Goal: Information Seeking & Learning: Learn about a topic

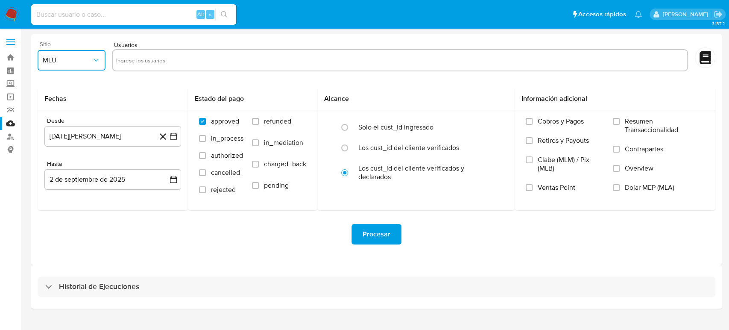
click at [86, 55] on button "MLU" at bounding box center [72, 60] width 68 height 21
drag, startPoint x: 62, startPoint y: 186, endPoint x: 73, endPoint y: 185, distance: 10.8
click at [62, 186] on div "MLM" at bounding box center [69, 186] width 53 height 21
click at [188, 59] on input "text" at bounding box center [400, 60] width 568 height 14
type input "1015310829"
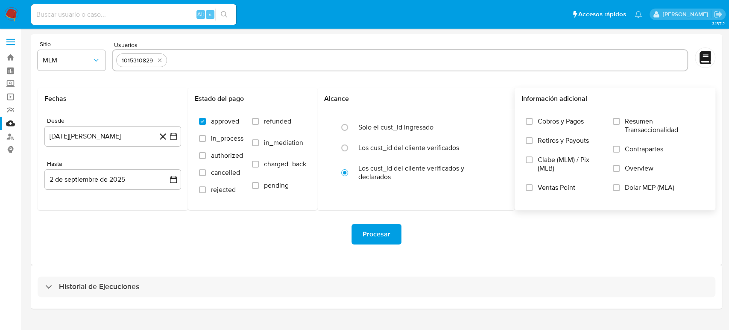
click at [237, 61] on input "text" at bounding box center [427, 60] width 514 height 14
paste input "1038954590"
type input "1038954590"
click at [302, 61] on input "text" at bounding box center [455, 60] width 457 height 14
paste input "1158885121"
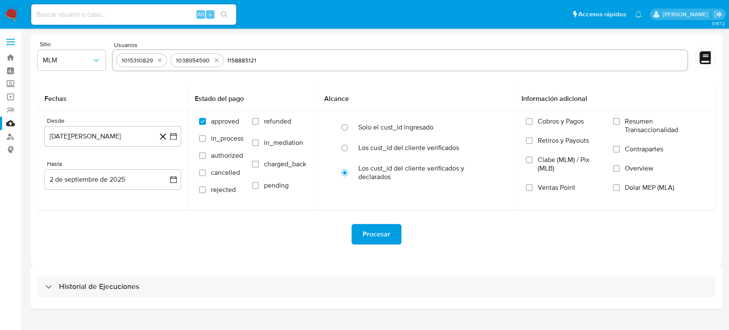
type input "1158885121"
click at [325, 67] on input "text" at bounding box center [481, 60] width 405 height 14
paste input "1186330111"
type input "1186330111"
click at [262, 244] on div "Procesar" at bounding box center [377, 234] width 678 height 21
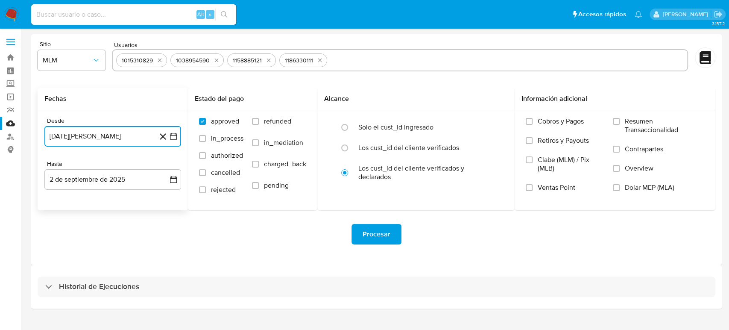
click at [171, 135] on icon "button" at bounding box center [173, 136] width 9 height 9
click at [134, 166] on icon "Seleccionar mes y año" at bounding box center [133, 167] width 7 height 7
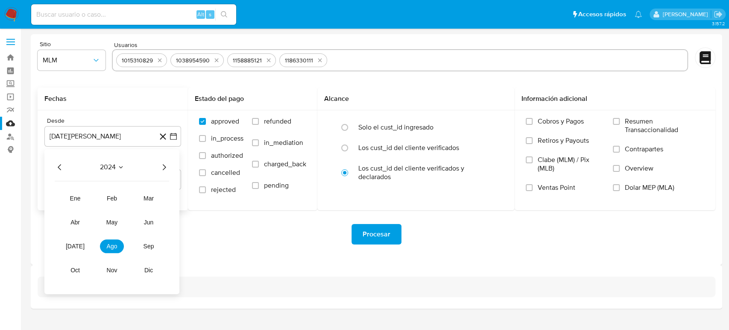
click at [164, 165] on icon "Año siguiente" at bounding box center [164, 167] width 3 height 6
click at [110, 199] on span "feb" at bounding box center [112, 198] width 10 height 7
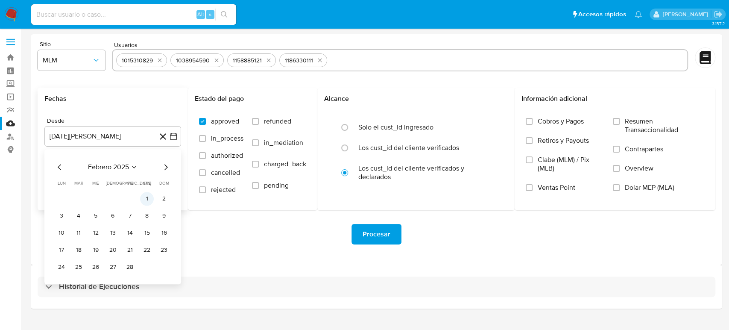
click at [141, 197] on button "1" at bounding box center [147, 199] width 14 height 14
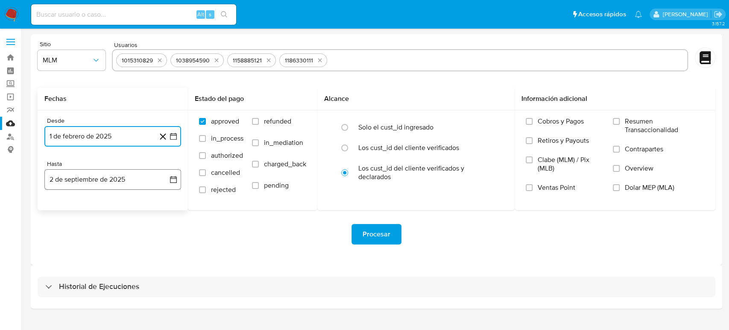
click at [172, 181] on icon "button" at bounding box center [173, 179] width 9 height 9
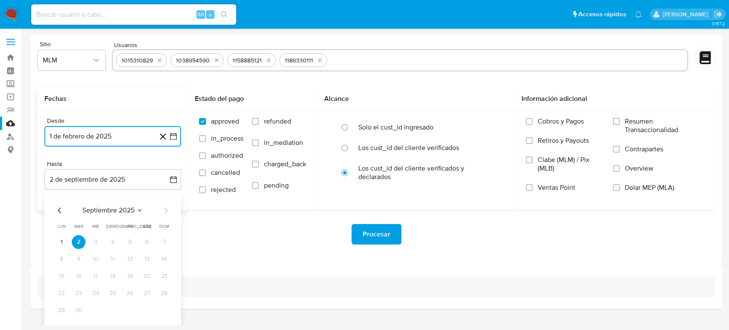
click at [62, 206] on icon "Mes anterior" at bounding box center [60, 210] width 10 height 10
click at [62, 207] on icon "Mes anterior" at bounding box center [60, 210] width 10 height 10
click at [115, 307] on button "31" at bounding box center [113, 310] width 14 height 14
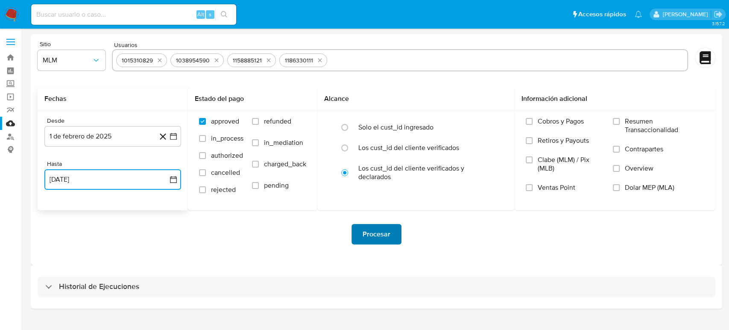
click at [375, 231] on span "Procesar" at bounding box center [377, 234] width 28 height 19
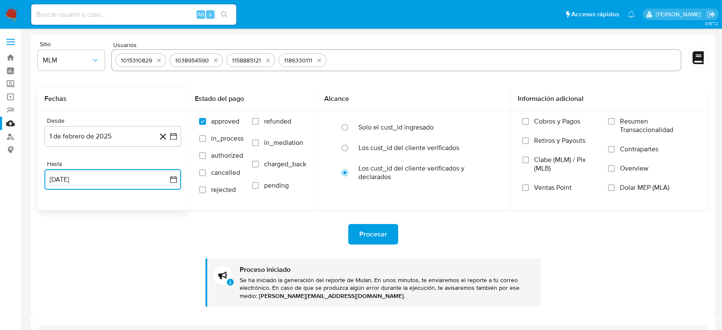
click at [341, 59] on input "text" at bounding box center [503, 60] width 347 height 14
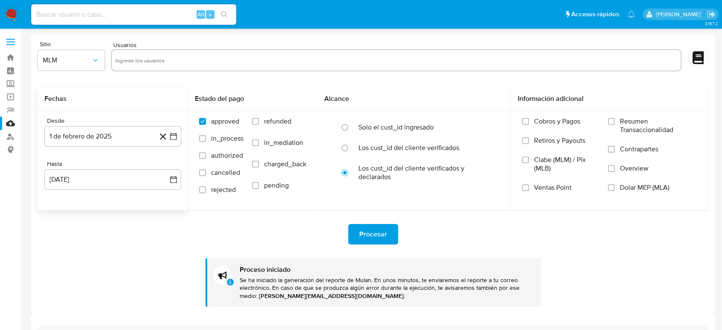
click at [267, 63] on input "text" at bounding box center [396, 60] width 562 height 14
paste input "1274158656"
type input "1274158656"
click at [355, 58] on input "text" at bounding box center [424, 60] width 508 height 14
paste input "1514391538"
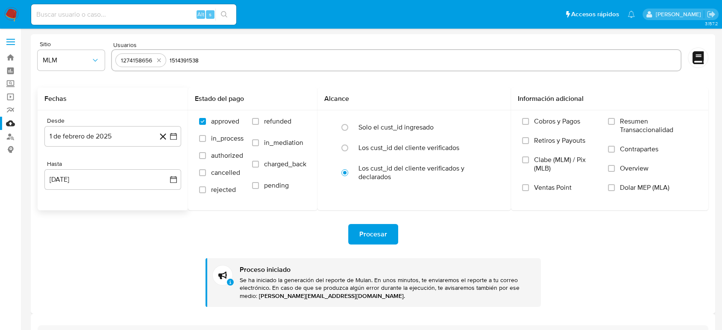
type input "1514391538"
click at [358, 57] on input "text" at bounding box center [450, 60] width 454 height 14
paste input "1550133455"
type input "1550133455"
click at [328, 64] on input "text" at bounding box center [477, 60] width 399 height 14
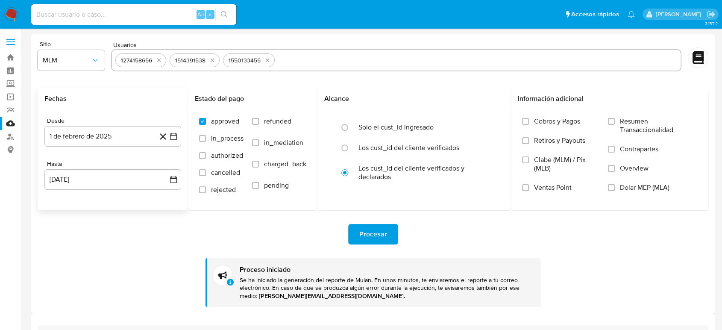
paste input "1682539048"
type input "1682539048"
click at [151, 275] on div "Procesar Proceso iniciado Se ha iniciado la generación del reporte de Mulan. En…" at bounding box center [373, 258] width 671 height 97
click at [358, 225] on button "Procesar" at bounding box center [373, 234] width 50 height 21
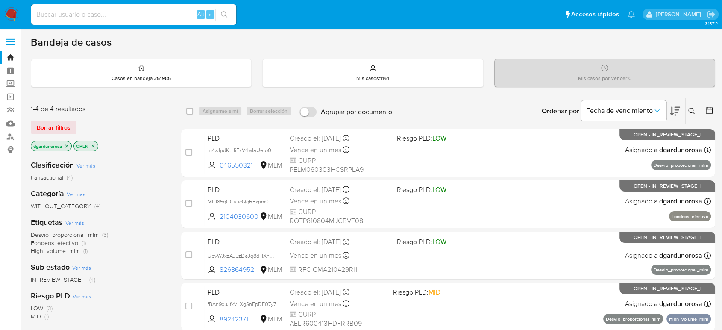
click at [47, 130] on span "Borrar filtros" at bounding box center [54, 127] width 34 height 12
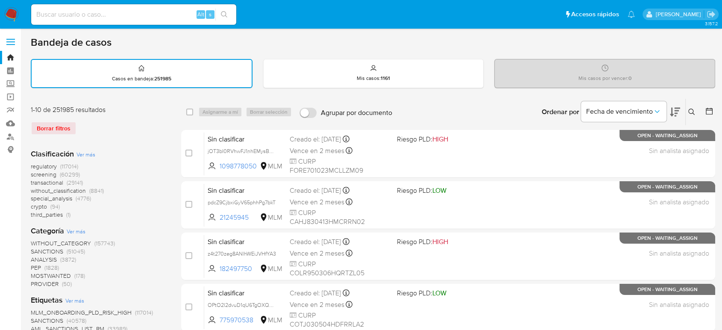
click at [690, 112] on icon at bounding box center [691, 112] width 7 height 7
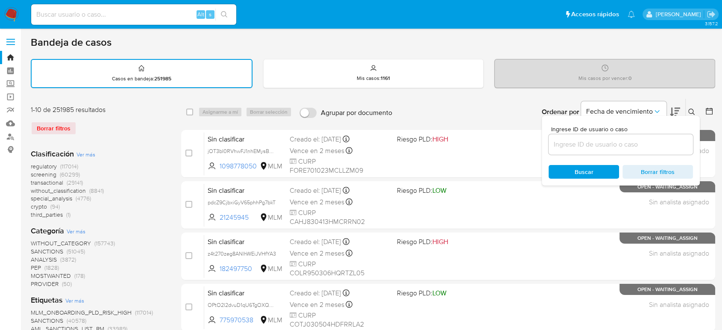
click at [613, 145] on input at bounding box center [621, 144] width 144 height 11
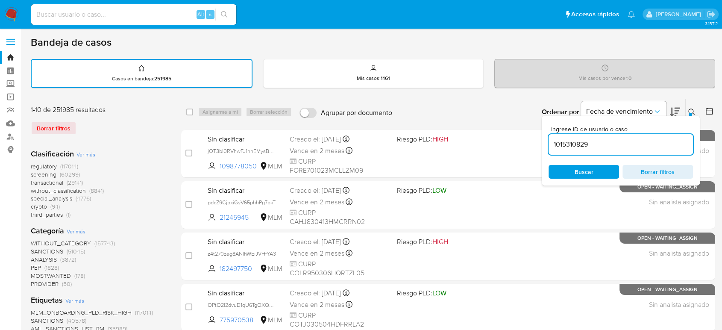
type input "1015310829"
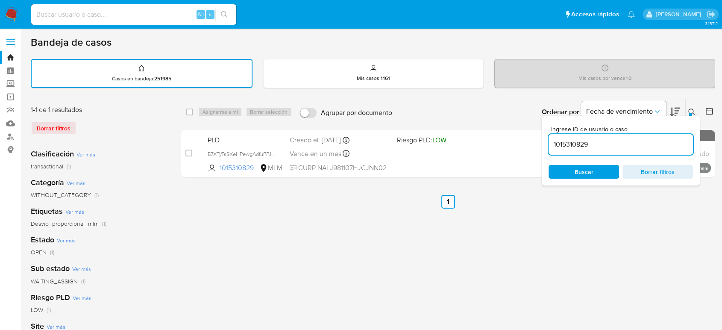
click at [692, 109] on icon at bounding box center [691, 112] width 7 height 7
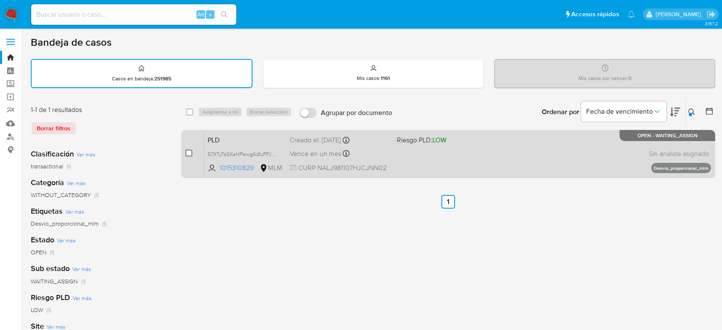
click at [188, 153] on input "checkbox" at bounding box center [188, 153] width 7 height 7
checkbox input "true"
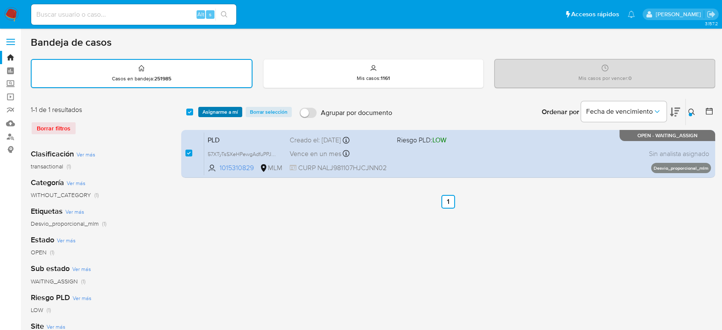
click at [208, 111] on span "Asignarme a mí" at bounding box center [220, 112] width 35 height 9
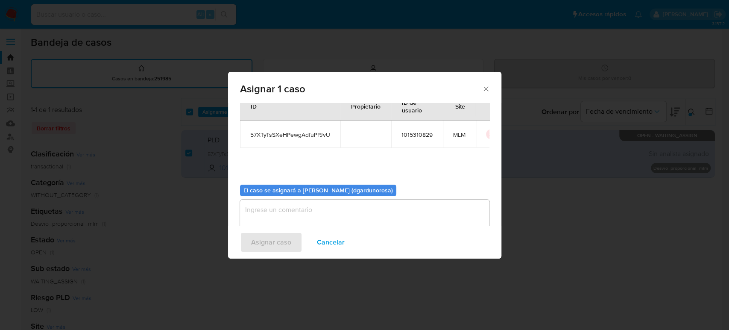
scroll to position [44, 0]
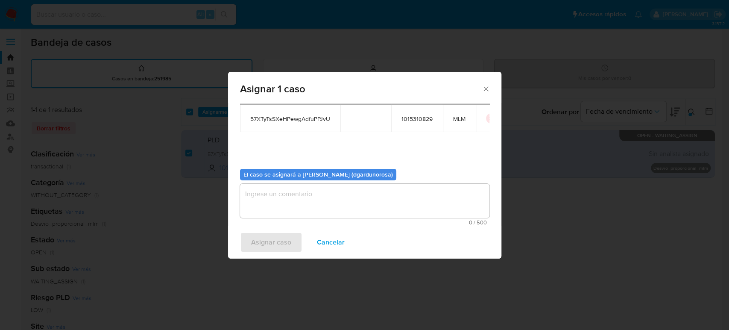
click at [303, 192] on textarea "assign-modal" at bounding box center [365, 201] width 250 height 34
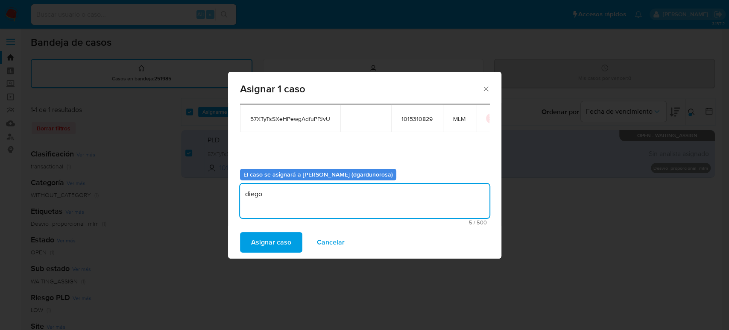
type textarea "diego"
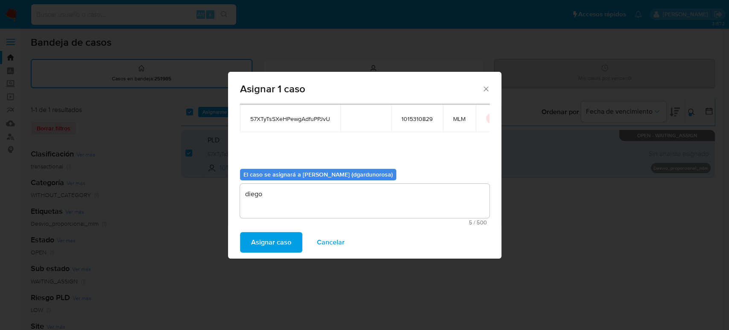
click at [276, 120] on span "57XTyTsSXeHPewgAdfuPPJvU" at bounding box center [290, 119] width 80 height 8
copy span "57XTyTsSXeHPewgAdfuPPJvU"
click at [287, 238] on span "Asignar caso" at bounding box center [271, 242] width 40 height 19
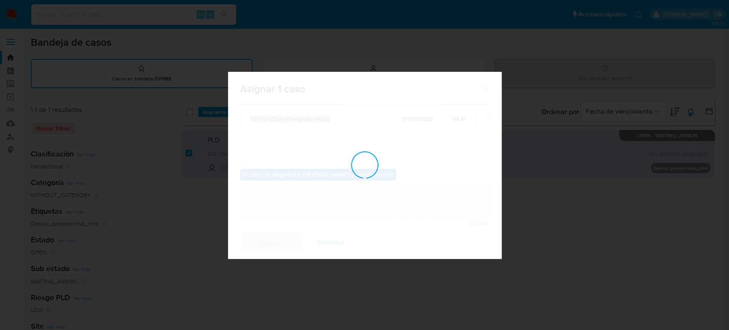
checkbox input "false"
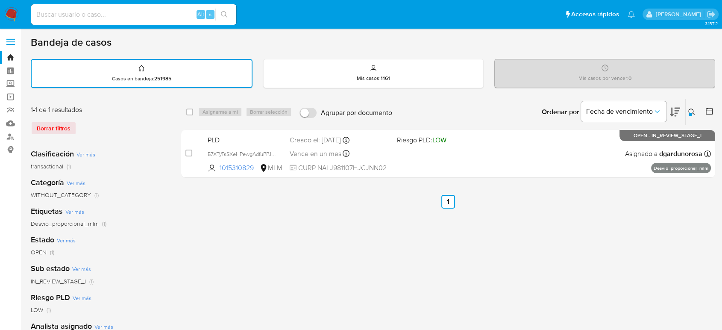
drag, startPoint x: 693, startPoint y: 109, endPoint x: 649, endPoint y: 119, distance: 44.5
click at [693, 109] on icon at bounding box center [691, 112] width 6 height 6
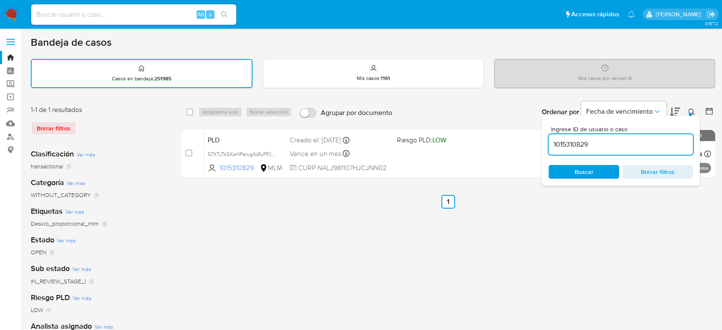
click at [575, 143] on input "1015310829" at bounding box center [621, 144] width 144 height 11
type input "1038954590"
click at [693, 110] on icon at bounding box center [691, 112] width 7 height 7
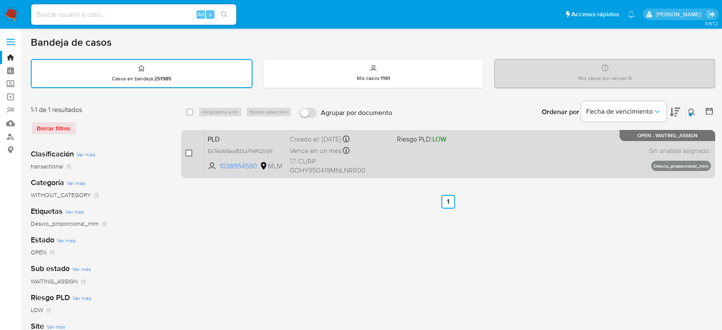
click at [190, 150] on input "checkbox" at bounding box center [188, 153] width 7 height 7
checkbox input "true"
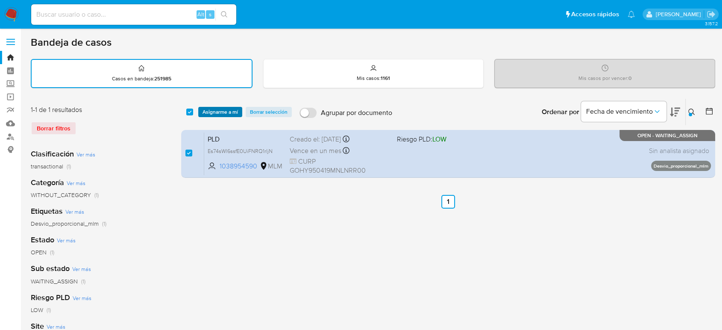
click at [220, 112] on span "Asignarme a mí" at bounding box center [220, 112] width 35 height 9
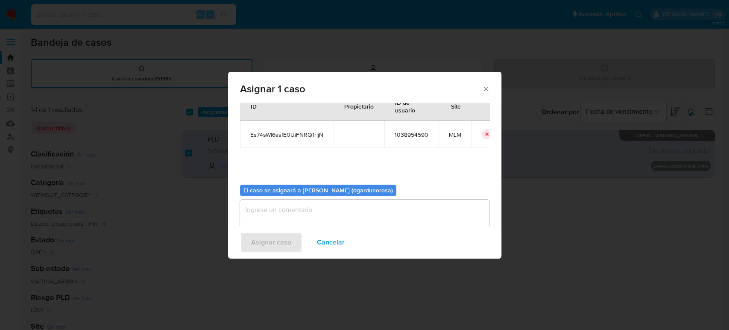
scroll to position [44, 0]
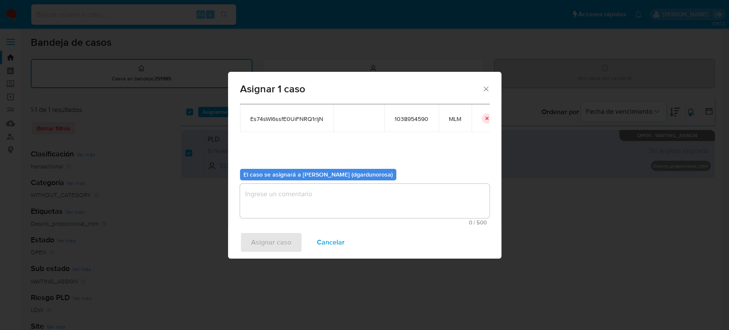
click at [379, 206] on textarea "assign-modal" at bounding box center [365, 201] width 250 height 34
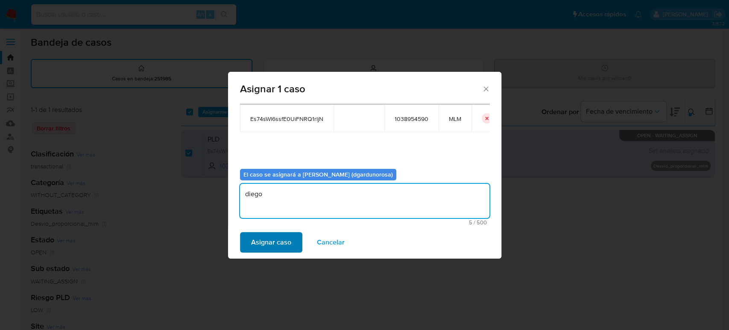
type textarea "diego"
click at [281, 242] on span "Asignar caso" at bounding box center [271, 242] width 40 height 19
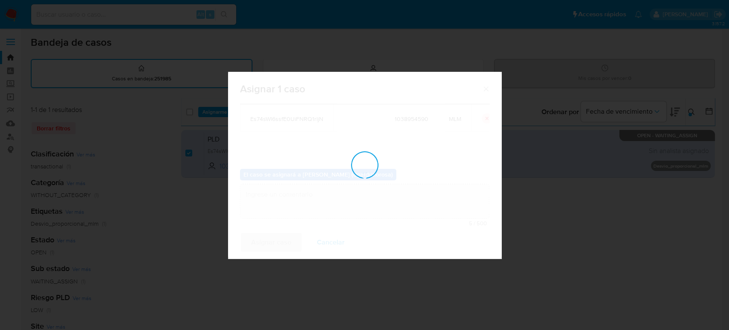
checkbox input "false"
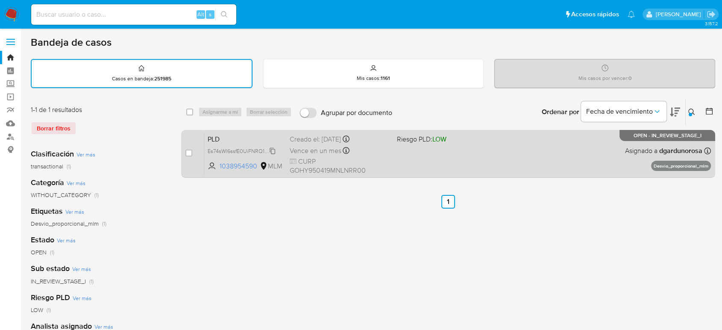
click at [274, 151] on icon at bounding box center [272, 150] width 7 height 7
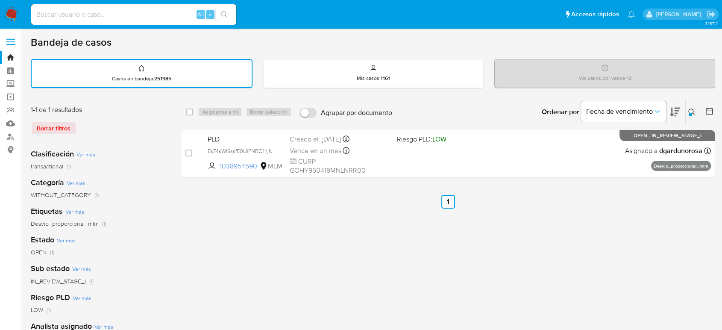
click at [694, 107] on button at bounding box center [693, 112] width 14 height 10
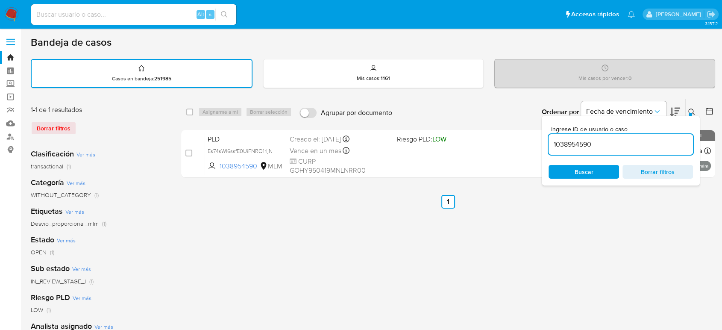
click at [576, 139] on input "1038954590" at bounding box center [621, 144] width 144 height 11
type input "1158885121"
click at [690, 110] on icon at bounding box center [691, 112] width 7 height 7
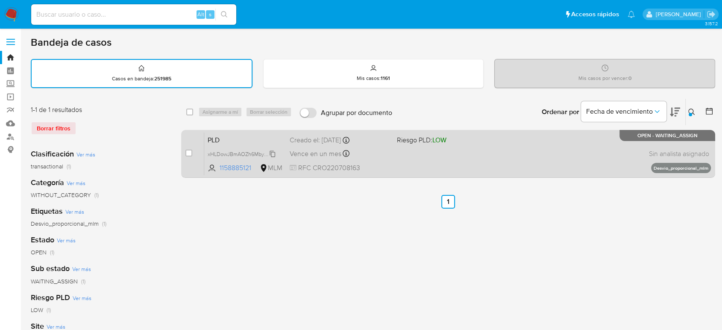
click at [273, 150] on span "xHLDowJBmAOZh6MbyCiOA6Q2" at bounding box center [247, 153] width 79 height 9
click at [193, 152] on div "case-item-checkbox No es posible asignar el caso" at bounding box center [194, 153] width 19 height 43
click at [188, 149] on div "case-item-checkbox" at bounding box center [188, 153] width 7 height 9
click at [188, 153] on input "checkbox" at bounding box center [188, 153] width 7 height 7
checkbox input "true"
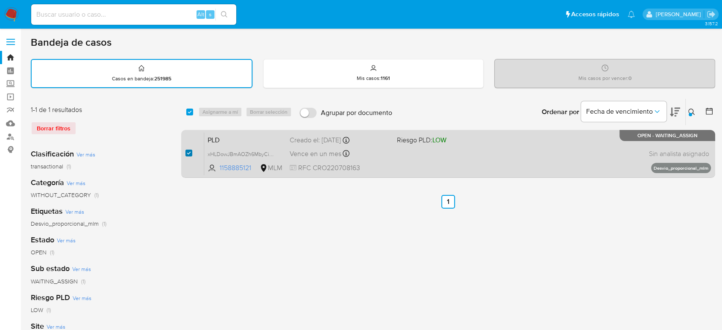
checkbox input "true"
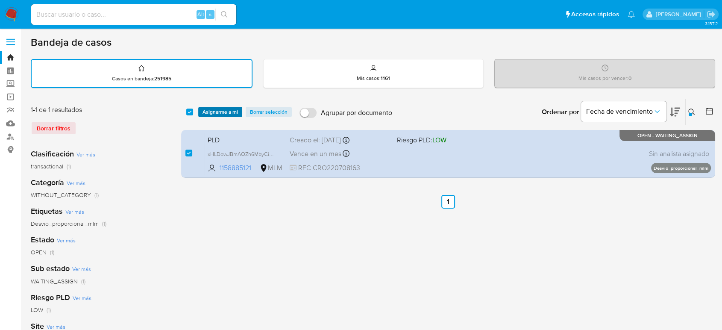
click at [212, 111] on span "Asignarme a mí" at bounding box center [220, 112] width 35 height 9
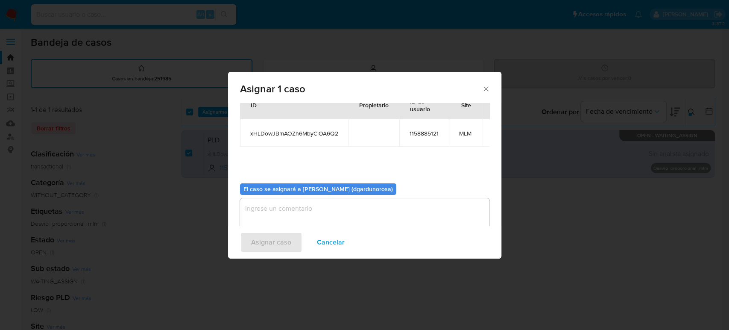
scroll to position [44, 0]
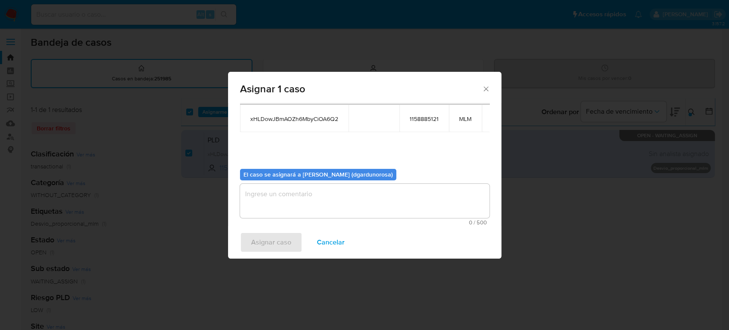
click at [352, 204] on textarea "assign-modal" at bounding box center [365, 201] width 250 height 34
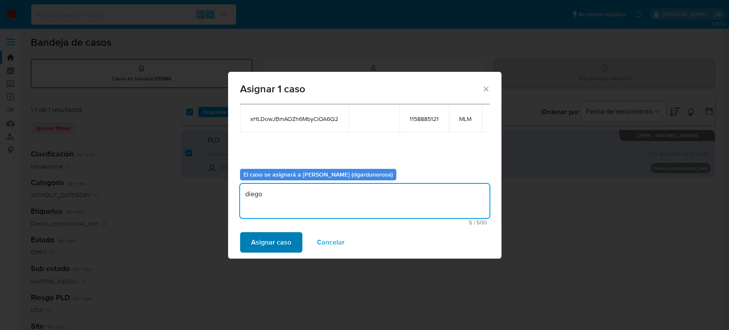
type textarea "diego"
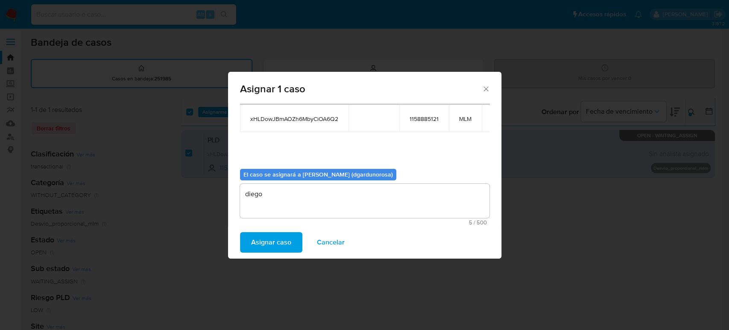
click at [287, 238] on span "Asignar caso" at bounding box center [271, 242] width 40 height 19
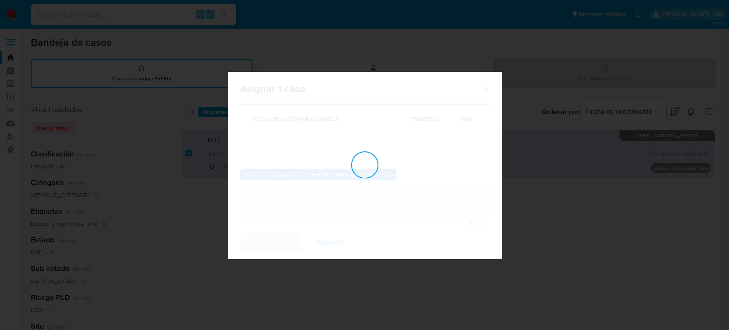
checkbox input "false"
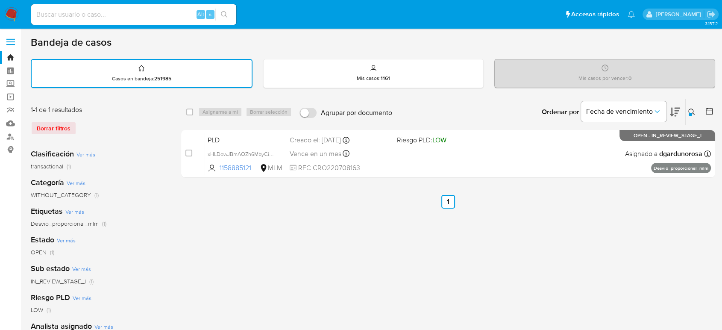
click at [690, 113] on div at bounding box center [690, 114] width 3 height 3
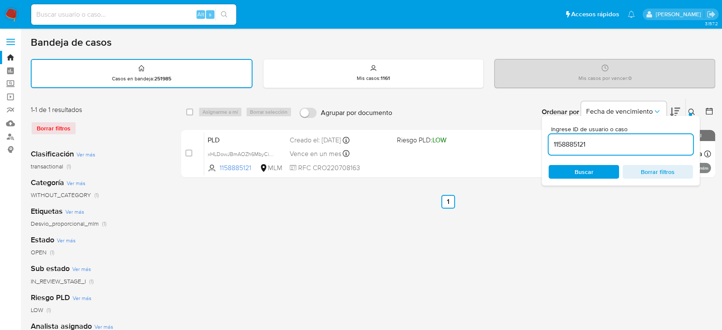
click at [558, 143] on input "1158885121" at bounding box center [621, 144] width 144 height 11
type input "1186330111"
click at [694, 110] on icon at bounding box center [691, 112] width 7 height 7
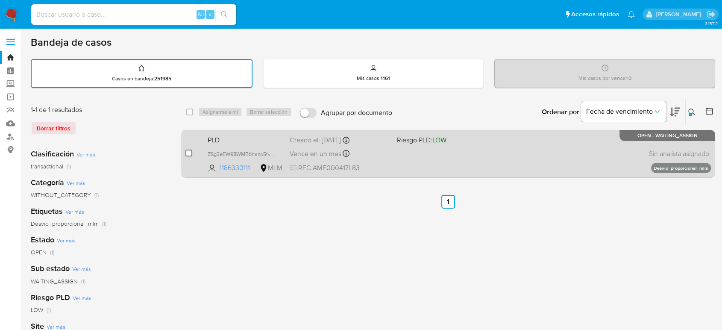
click at [188, 153] on input "checkbox" at bounding box center [188, 153] width 7 height 7
checkbox input "true"
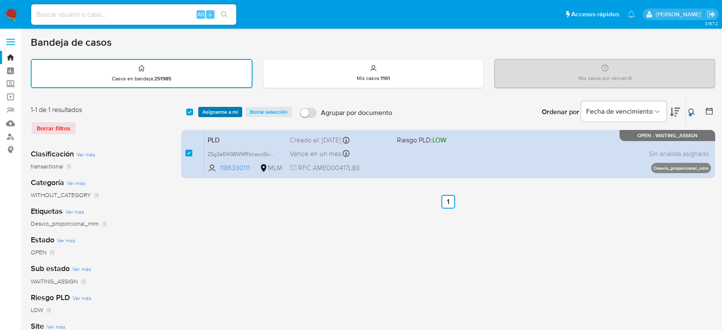
click at [226, 113] on span "Asignarme a mí" at bounding box center [220, 112] width 35 height 9
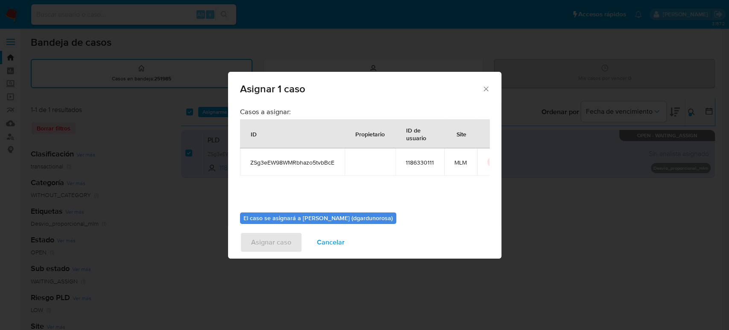
scroll to position [44, 0]
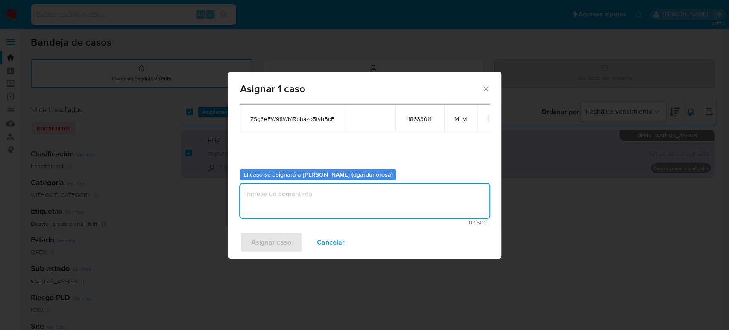
click at [299, 198] on textarea "assign-modal" at bounding box center [365, 201] width 250 height 34
type textarea "diego"
click at [284, 118] on span "ZSg3eEW98WMRbhazo5tvbBcE" at bounding box center [292, 119] width 84 height 8
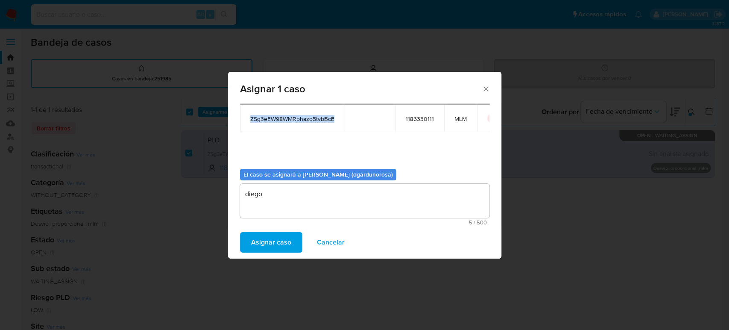
click at [284, 118] on span "ZSg3eEW98WMRbhazo5tvbBcE" at bounding box center [292, 119] width 84 height 8
copy span "ZSg3eEW98WMRbhazo5tvbBcE"
click at [275, 244] on span "Asignar caso" at bounding box center [271, 242] width 40 height 19
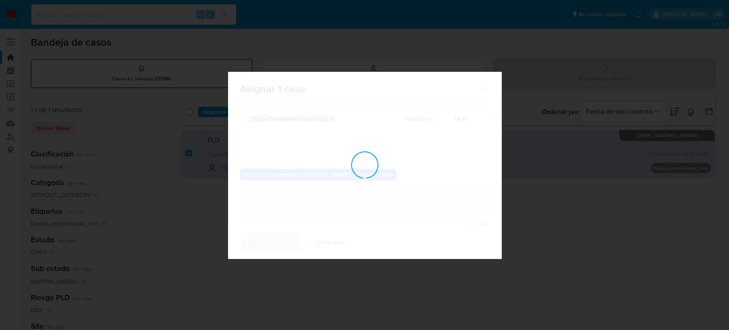
checkbox input "false"
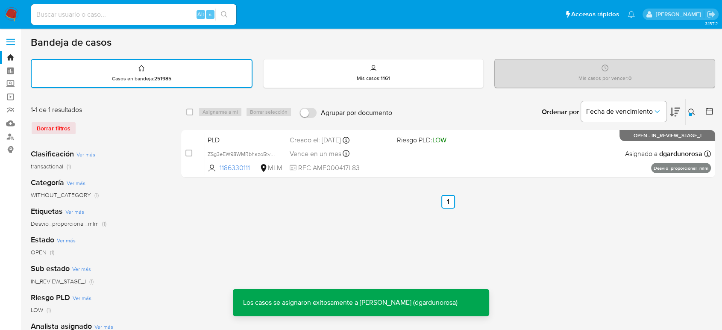
drag, startPoint x: 690, startPoint y: 111, endPoint x: 670, endPoint y: 115, distance: 20.9
click at [690, 111] on icon at bounding box center [691, 112] width 7 height 7
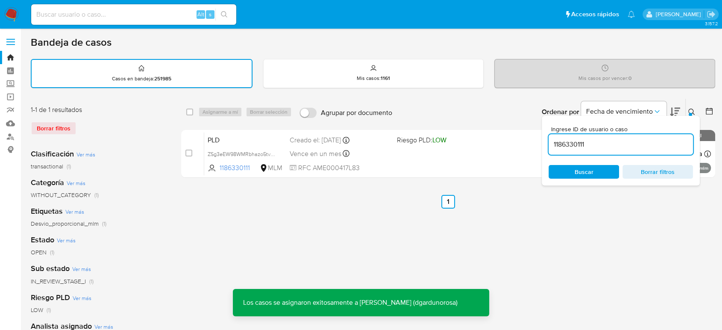
click at [567, 143] on input "1186330111" at bounding box center [621, 144] width 144 height 11
drag, startPoint x: 567, startPoint y: 143, endPoint x: 578, endPoint y: 143, distance: 10.7
click at [567, 143] on input "1186330111" at bounding box center [621, 144] width 144 height 11
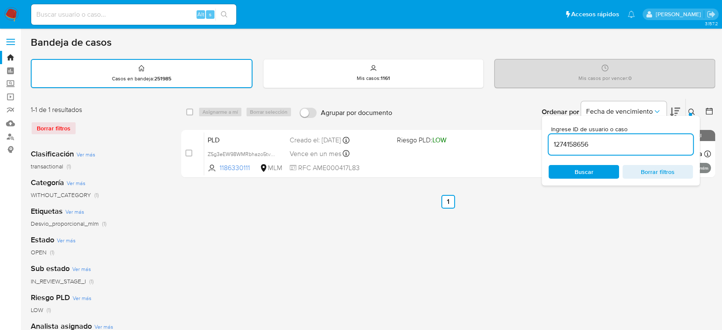
type input "1274158656"
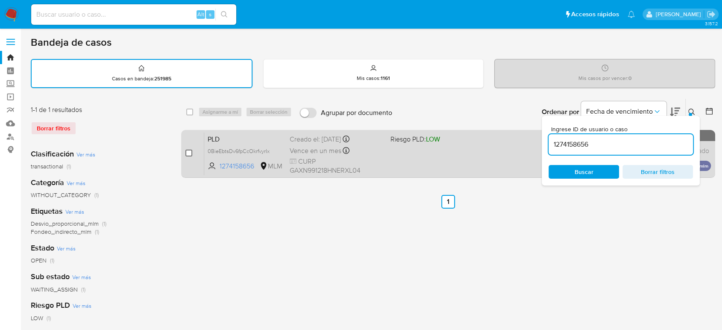
click at [188, 153] on input "checkbox" at bounding box center [188, 153] width 7 height 7
checkbox input "true"
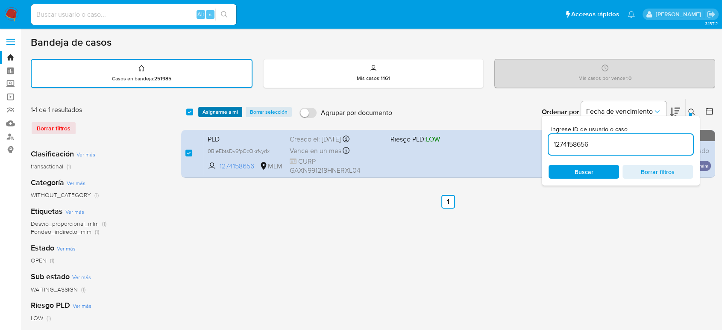
click at [216, 111] on span "Asignarme a mí" at bounding box center [220, 112] width 35 height 9
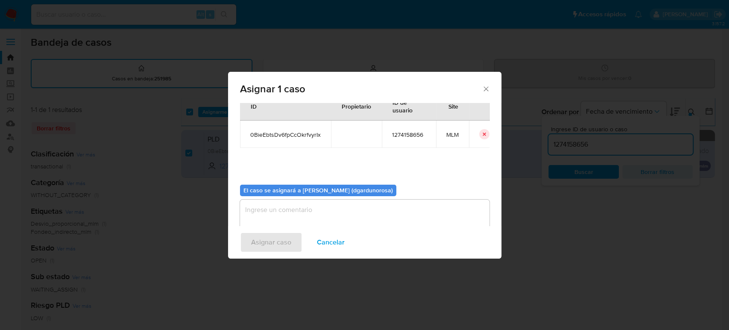
scroll to position [44, 0]
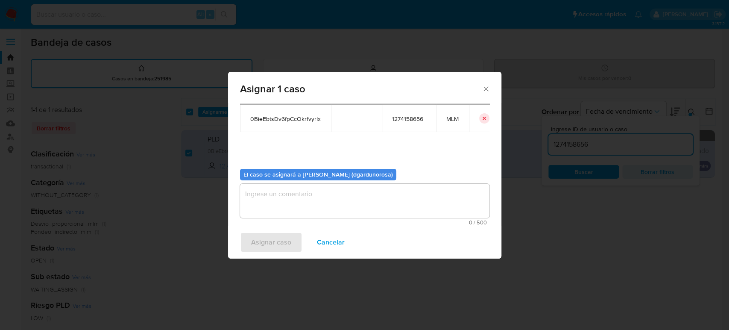
click at [376, 202] on textarea "assign-modal" at bounding box center [365, 201] width 250 height 34
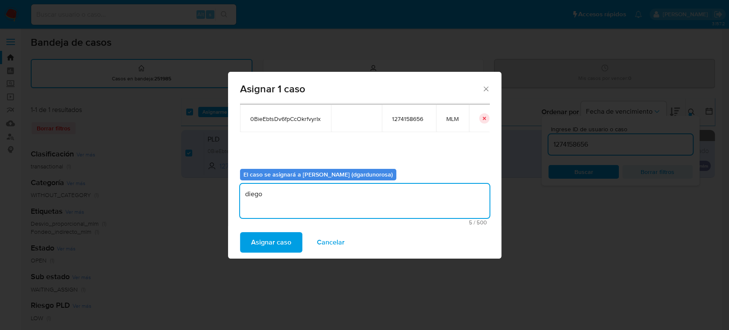
type textarea "diego"
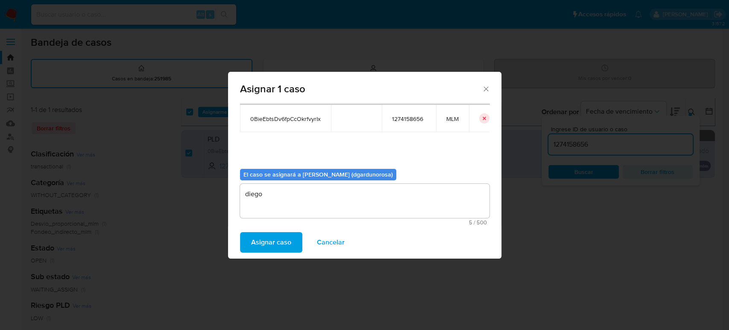
click at [277, 117] on span "0BieEbtsDv6fpCcOkrfvyrIx" at bounding box center [285, 119] width 70 height 8
click at [278, 120] on span "0BieEbtsDv6fpCcOkrfvyrIx" at bounding box center [285, 119] width 70 height 8
click at [282, 122] on span "0BieEbtsDv6fpCcOkrfvyrIx" at bounding box center [285, 119] width 70 height 8
copy span "0BieEbtsDv6fpCcOkrfvyrIx"
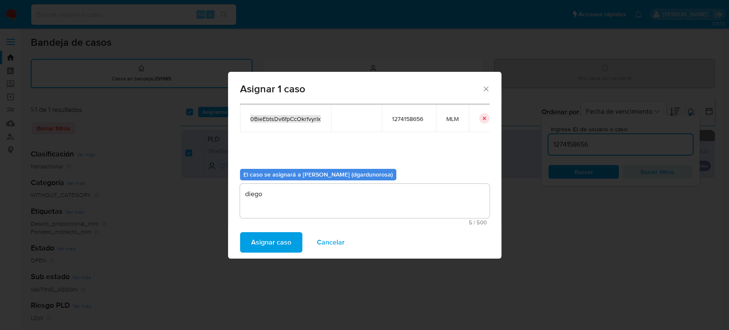
click at [279, 235] on span "Asignar caso" at bounding box center [271, 242] width 40 height 19
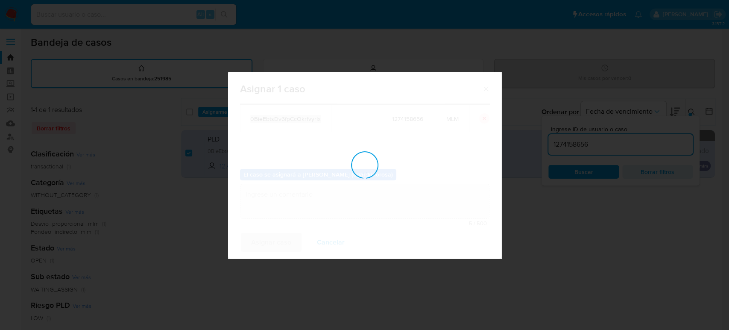
checkbox input "false"
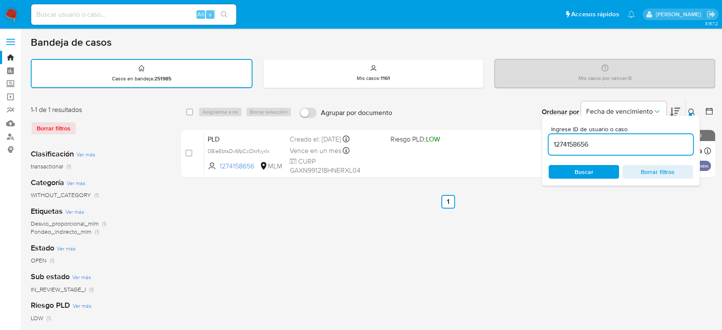
click at [566, 147] on input "1274158656" at bounding box center [621, 144] width 144 height 11
click at [563, 149] on input "1274158656" at bounding box center [621, 144] width 144 height 11
click at [570, 146] on input "1274158656" at bounding box center [621, 144] width 144 height 11
paste input "514391538"
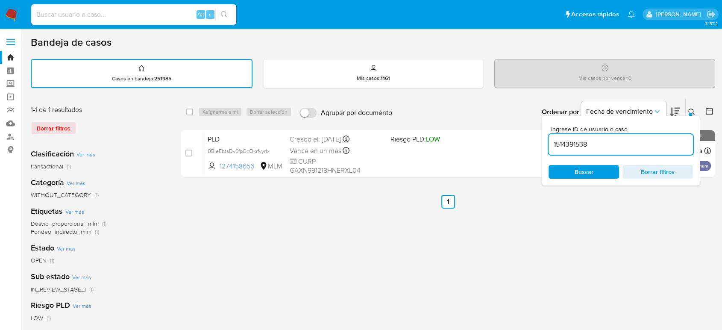
type input "1514391538"
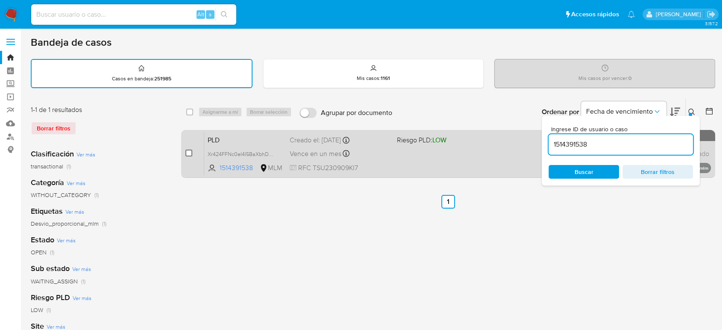
click at [188, 151] on input "checkbox" at bounding box center [188, 153] width 7 height 7
checkbox input "true"
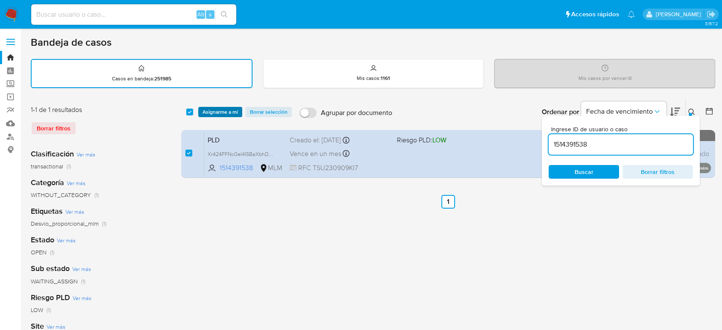
click at [207, 108] on span "Asignarme a mí" at bounding box center [220, 112] width 35 height 9
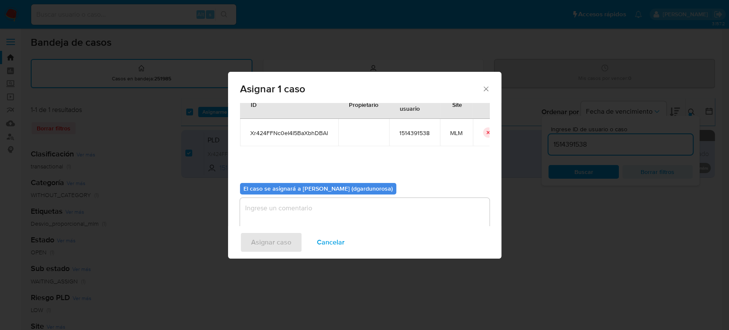
scroll to position [44, 0]
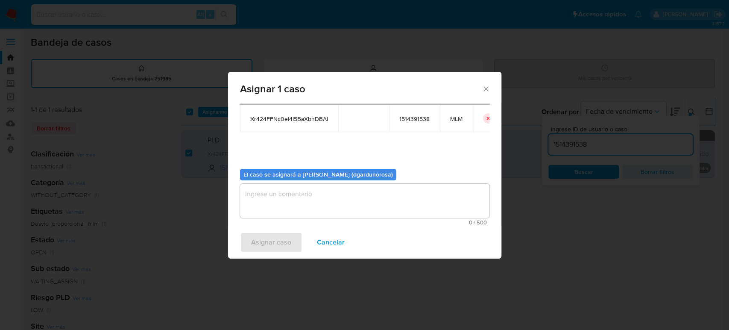
click at [315, 189] on textarea "assign-modal" at bounding box center [365, 201] width 250 height 34
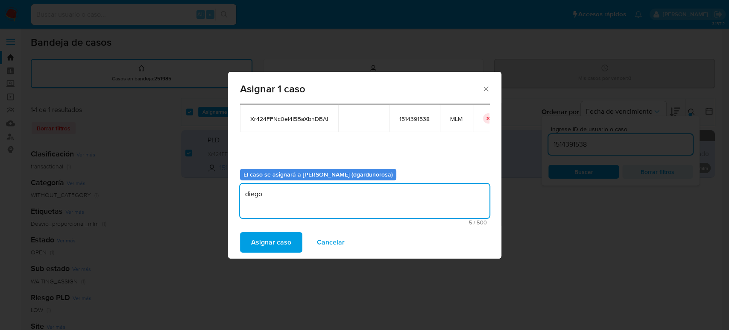
type textarea "diego"
click at [275, 116] on span "Xr424FFNc0eI4I5BaXbhDBAl" at bounding box center [289, 119] width 78 height 8
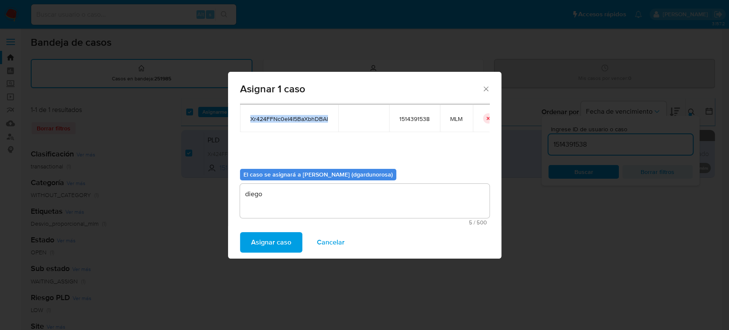
click at [275, 116] on span "Xr424FFNc0eI4I5BaXbhDBAl" at bounding box center [289, 119] width 78 height 8
copy span "Xr424FFNc0eI4I5BaXbhDBAl"
click at [258, 235] on span "Asignar caso" at bounding box center [271, 242] width 40 height 19
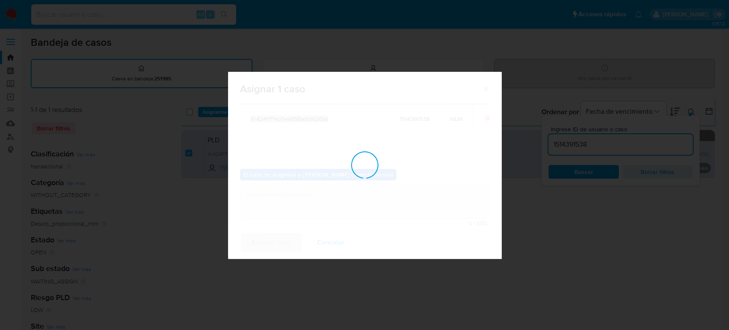
checkbox input "false"
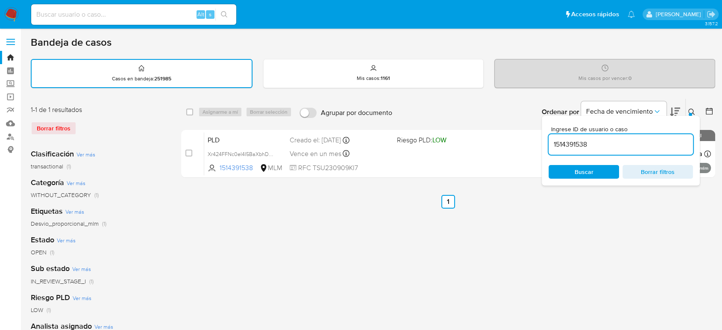
click at [692, 109] on icon at bounding box center [691, 112] width 6 height 6
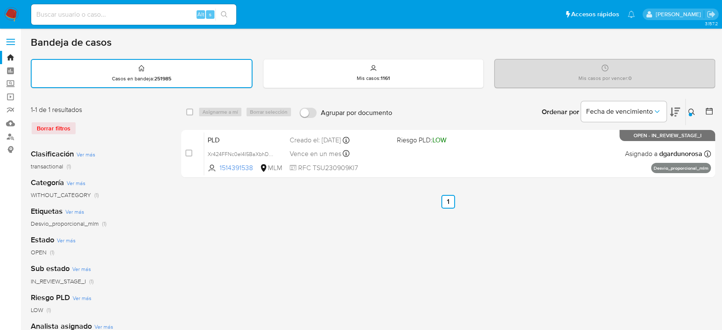
click at [690, 107] on button at bounding box center [693, 112] width 14 height 10
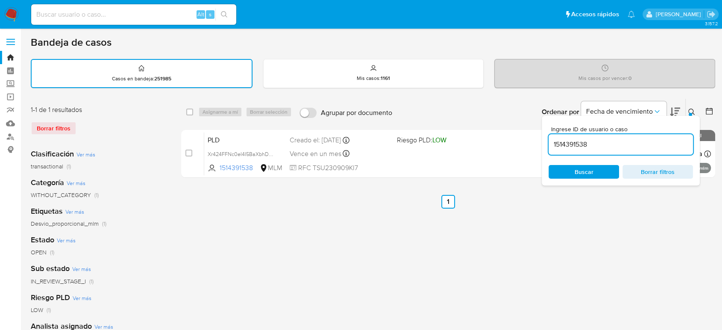
click at [578, 143] on input "1514391538" at bounding box center [621, 144] width 144 height 11
type input "1550133455"
click at [693, 111] on icon at bounding box center [691, 112] width 7 height 7
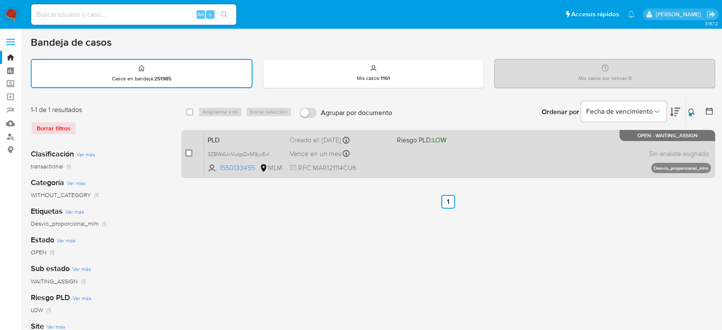
click at [188, 154] on input "checkbox" at bounding box center [188, 153] width 7 height 7
checkbox input "true"
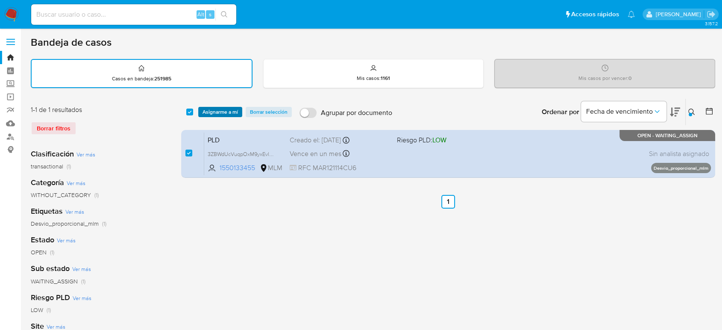
click at [222, 110] on span "Asignarme a mí" at bounding box center [220, 112] width 35 height 9
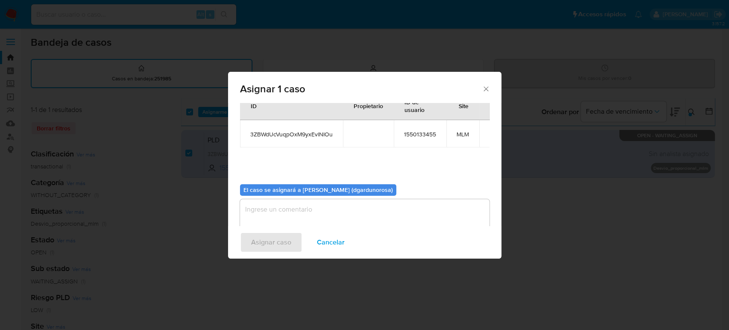
scroll to position [44, 0]
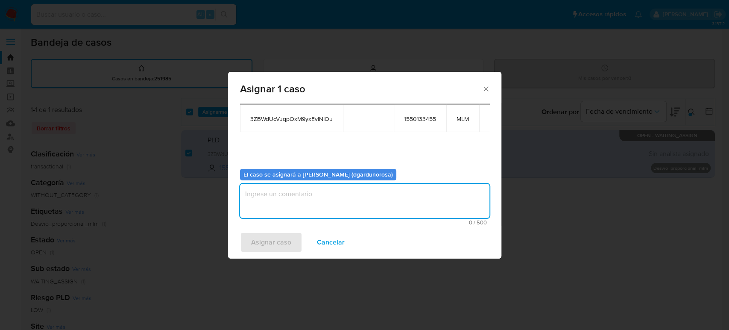
click at [346, 199] on textarea "assign-modal" at bounding box center [365, 201] width 250 height 34
type textarea "diego"
click at [318, 120] on span "3ZBWdUcVuqpOxM9yxEvlNIOu" at bounding box center [291, 119] width 82 height 8
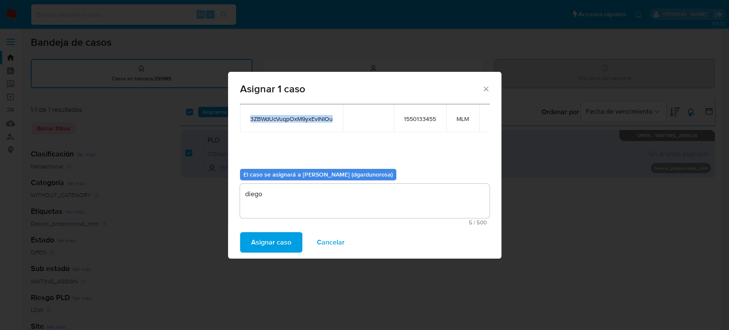
click at [318, 120] on span "3ZBWdUcVuqpOxM9yxEvlNIOu" at bounding box center [291, 119] width 82 height 8
copy span "3ZBWdUcVuqpOxM9yxEvlNIOu"
click at [284, 241] on span "Asignar caso" at bounding box center [271, 242] width 40 height 19
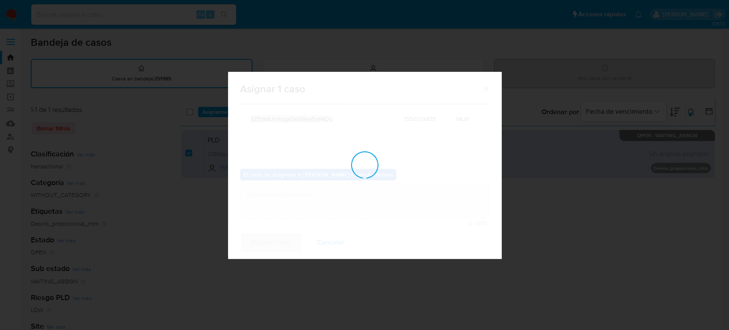
checkbox input "false"
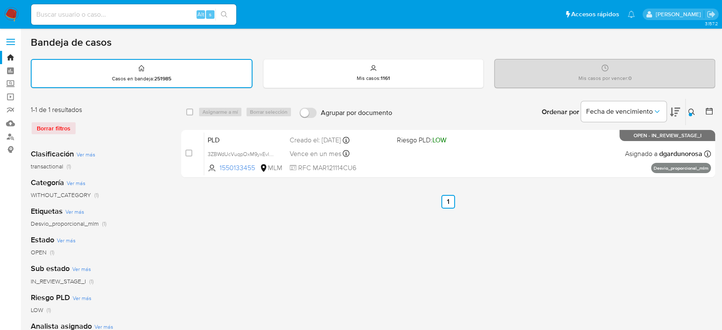
click at [692, 109] on icon at bounding box center [691, 112] width 7 height 7
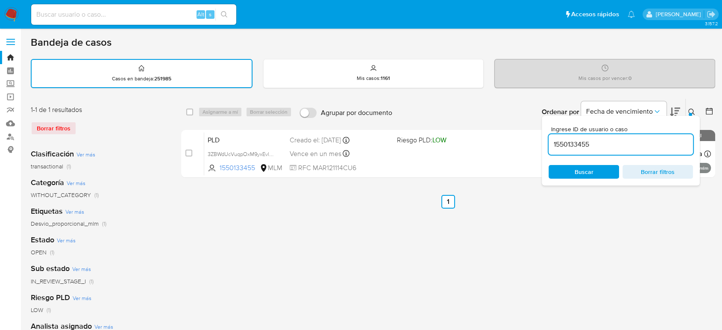
click at [584, 146] on input "1550133455" at bounding box center [621, 144] width 144 height 11
type input "1682539048"
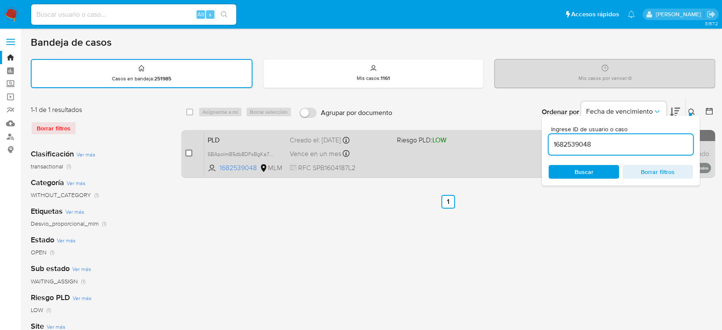
click at [187, 150] on input "checkbox" at bounding box center [188, 153] width 7 height 7
checkbox input "true"
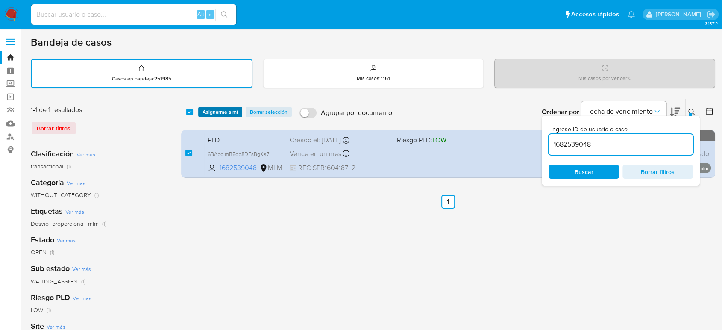
click at [222, 112] on span "Asignarme a mí" at bounding box center [220, 112] width 35 height 9
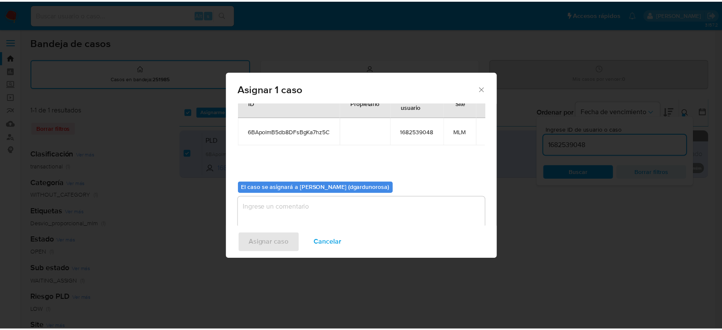
scroll to position [44, 0]
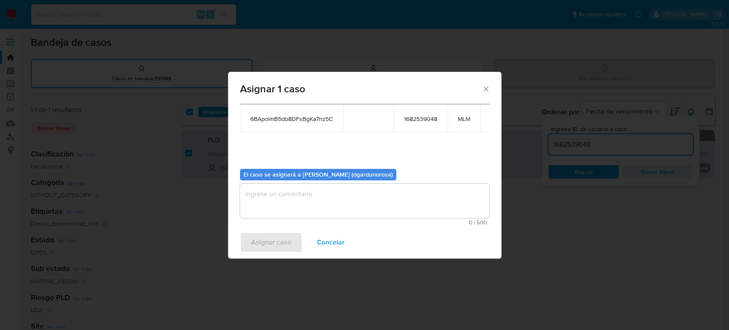
click at [340, 203] on textarea "assign-modal" at bounding box center [365, 201] width 250 height 34
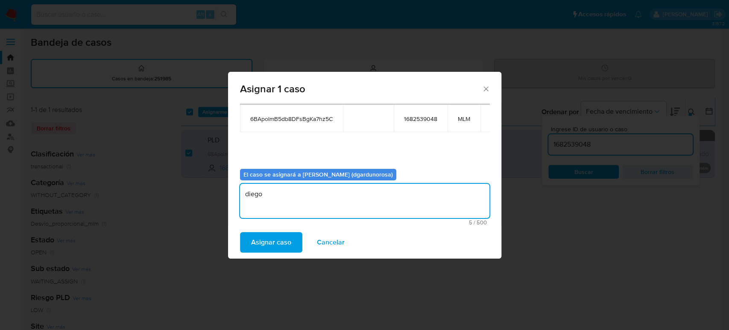
type textarea "diego"
click at [292, 121] on span "6BApolmB5db8DFsBgKa7hz5C" at bounding box center [291, 119] width 82 height 8
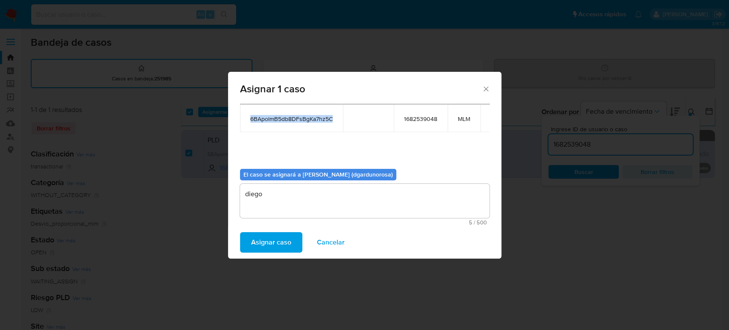
copy span "6BApolmB5db8DFsBgKa7hz5C"
click at [273, 239] on span "Asignar caso" at bounding box center [271, 242] width 40 height 19
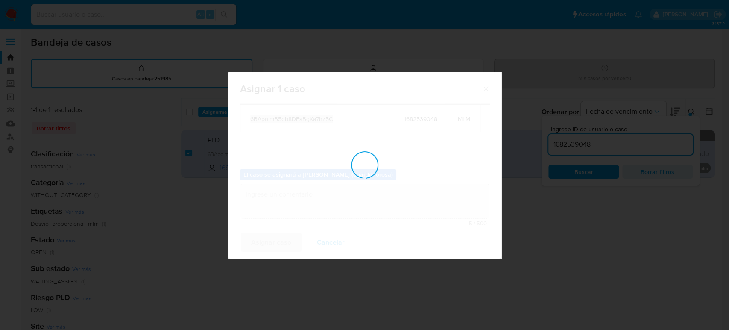
checkbox input "false"
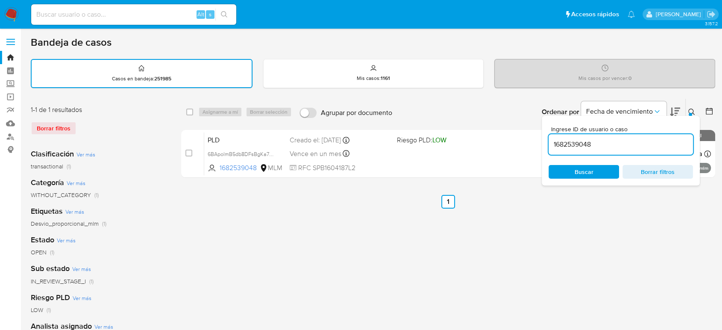
click at [689, 107] on button at bounding box center [693, 112] width 14 height 10
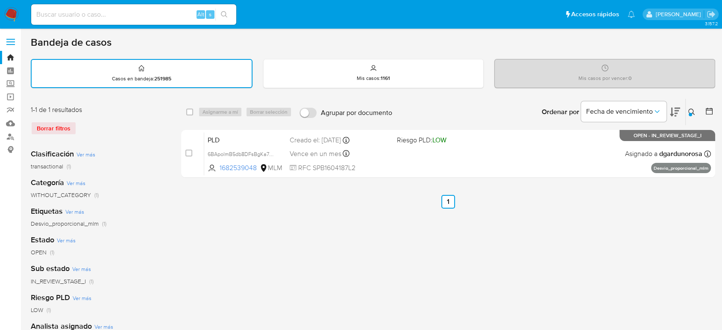
click at [10, 16] on img at bounding box center [11, 14] width 15 height 15
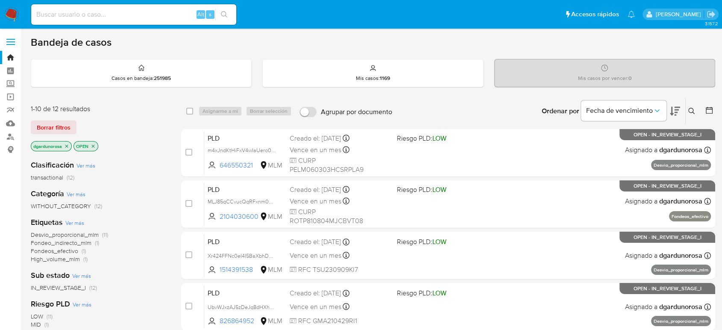
click at [689, 114] on button at bounding box center [693, 111] width 14 height 10
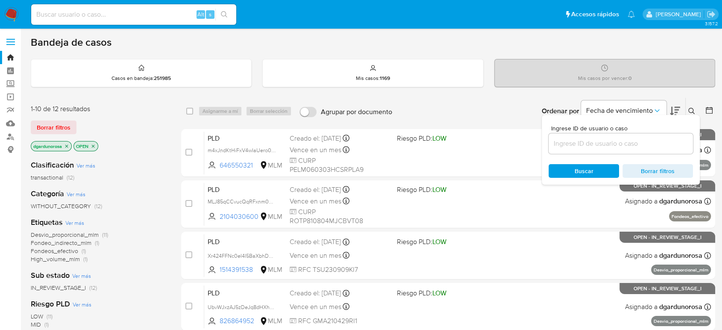
click at [584, 143] on input at bounding box center [621, 143] width 144 height 11
type input "646550321"
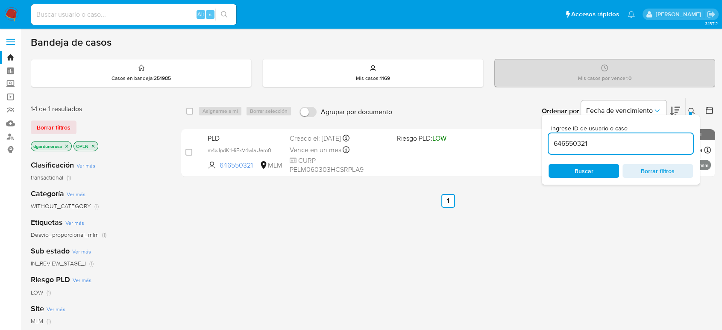
click at [691, 113] on div at bounding box center [690, 113] width 3 height 3
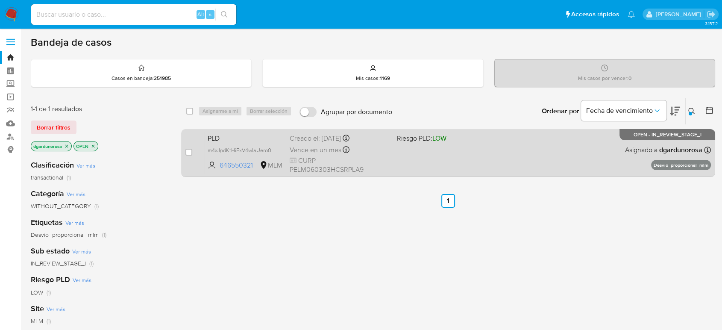
click at [572, 147] on div "PLD m4xJndKtHiFxV4wIaUero0Pb 646550321 MLM Riesgo PLD: LOW Creado el: 12/08/202…" at bounding box center [457, 152] width 507 height 43
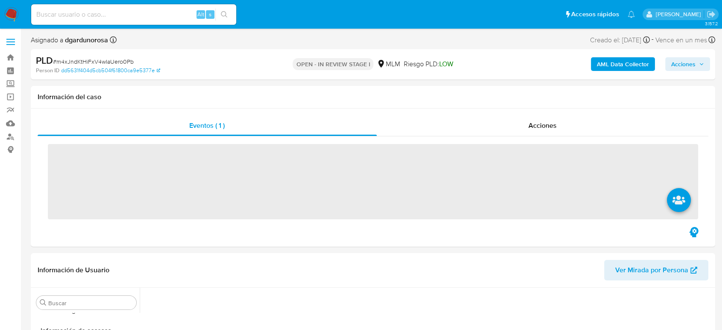
scroll to position [361, 0]
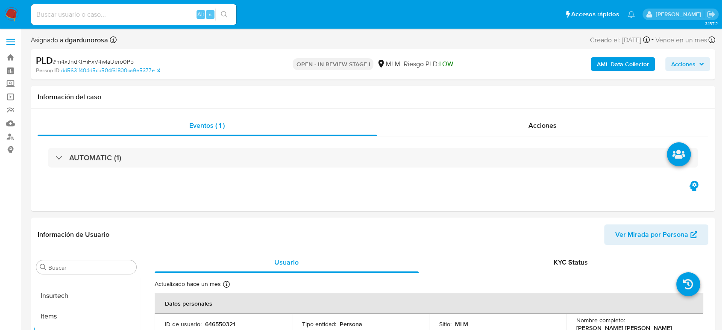
select select "10"
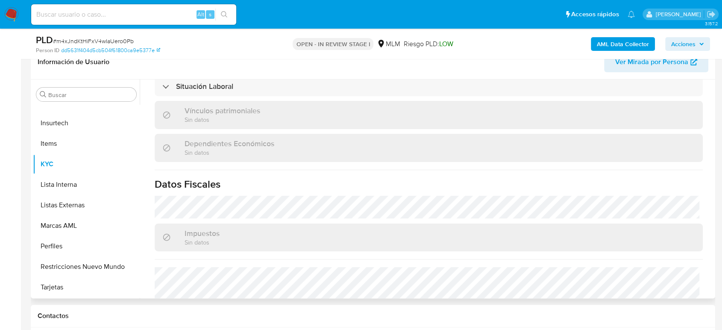
scroll to position [537, 0]
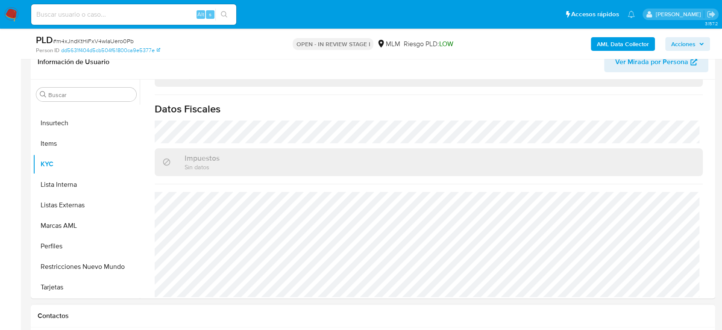
drag, startPoint x: 68, startPoint y: 211, endPoint x: 707, endPoint y: 324, distance: 649.9
click at [68, 211] on button "Listas Externas" at bounding box center [86, 205] width 107 height 21
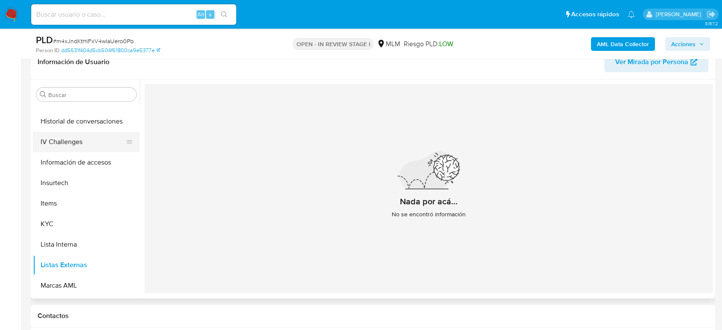
scroll to position [219, 0]
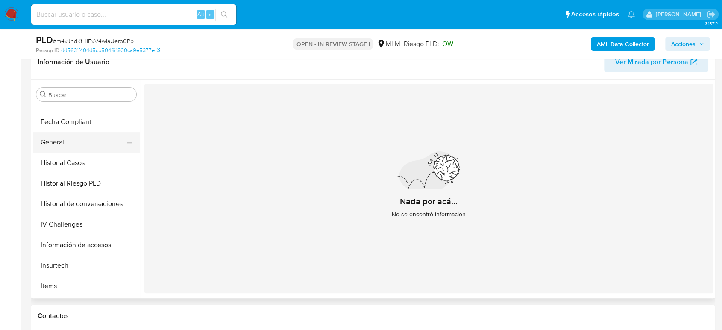
click at [69, 140] on button "General" at bounding box center [83, 142] width 100 height 21
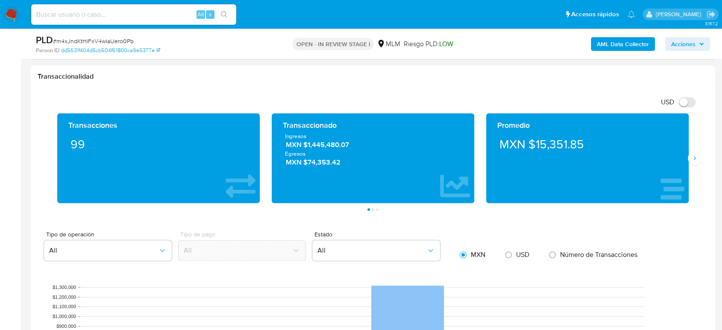
scroll to position [522, 0]
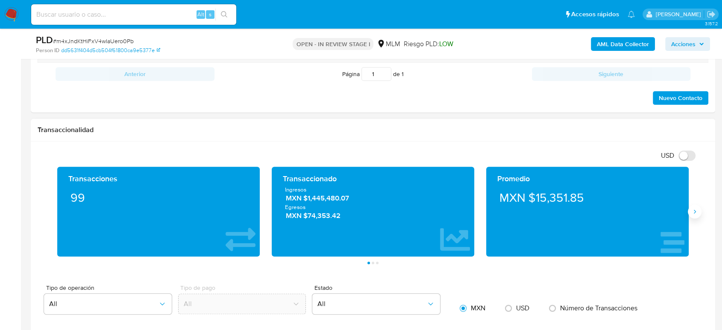
click at [694, 211] on icon "Siguiente" at bounding box center [694, 211] width 7 height 7
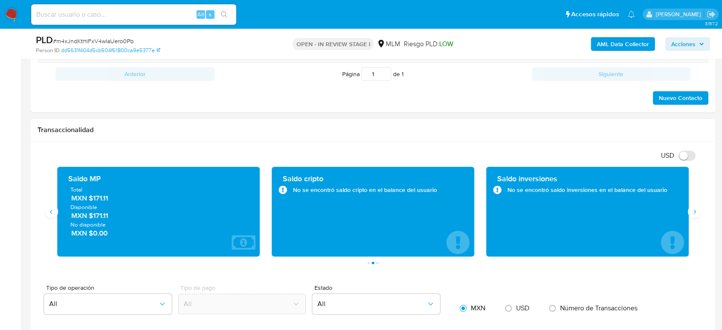
drag, startPoint x: 117, startPoint y: 200, endPoint x: 99, endPoint y: 202, distance: 18.5
click at [99, 202] on span "MXN $171.11" at bounding box center [158, 198] width 175 height 10
drag, startPoint x: 114, startPoint y: 197, endPoint x: 148, endPoint y: 185, distance: 36.4
click at [89, 197] on span "MXN $171.11" at bounding box center [158, 198] width 175 height 10
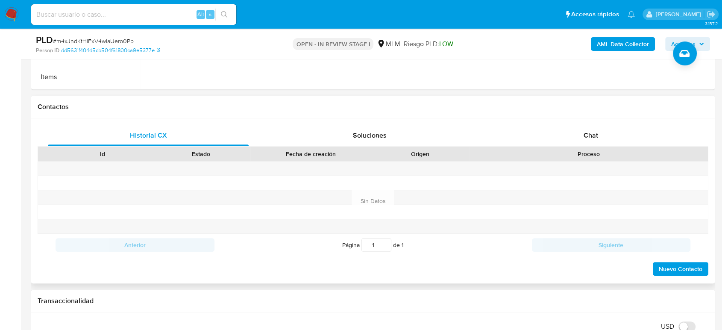
scroll to position [95, 0]
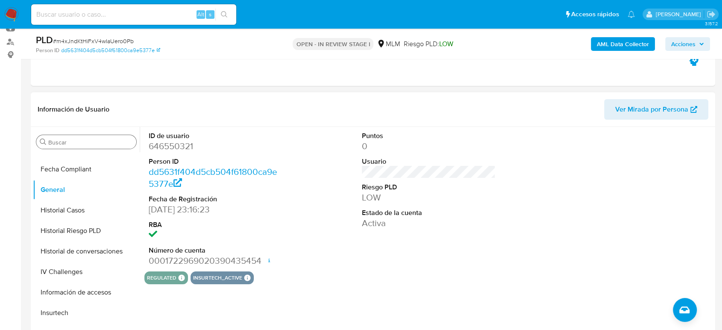
click at [91, 143] on input "Buscar" at bounding box center [90, 142] width 85 height 8
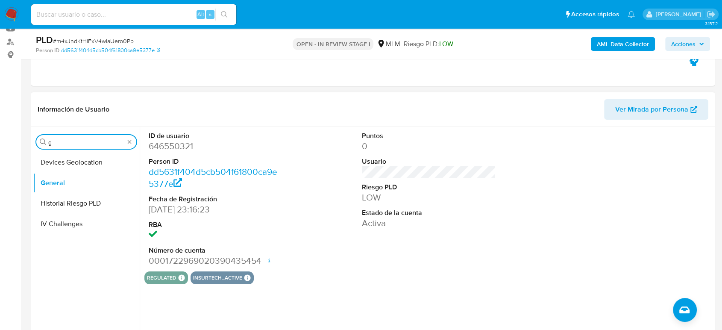
scroll to position [0, 0]
type input "geo"
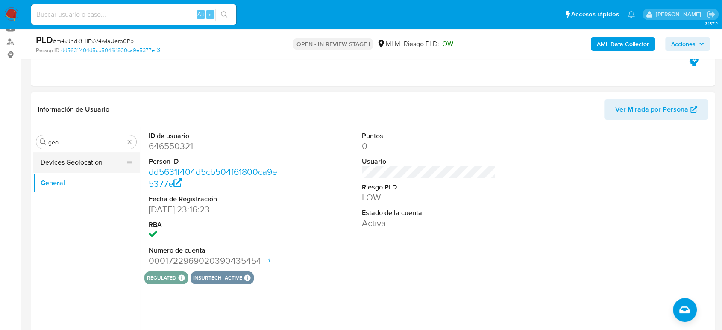
click at [83, 161] on button "Devices Geolocation" at bounding box center [83, 162] width 100 height 21
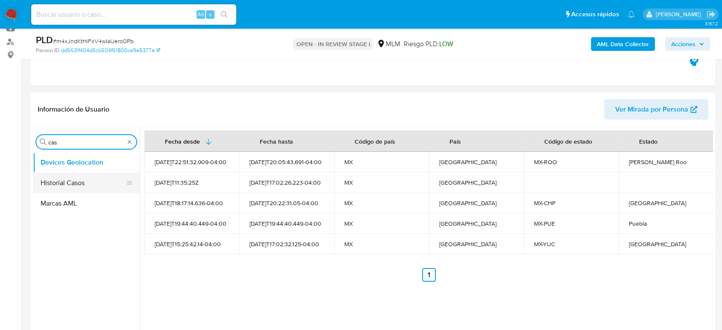
type input "cas"
click at [70, 187] on button "Historial Casos" at bounding box center [83, 183] width 100 height 21
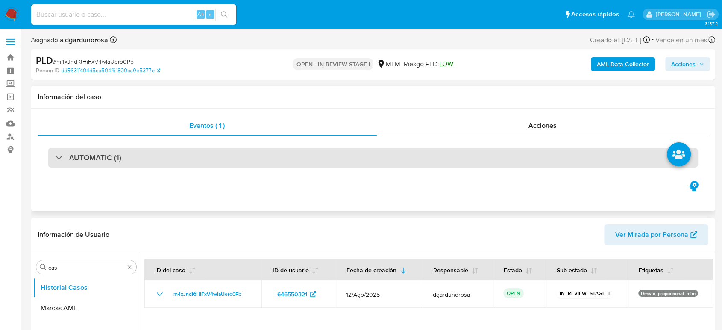
click at [159, 149] on div "AUTOMATIC (1)" at bounding box center [373, 158] width 650 height 20
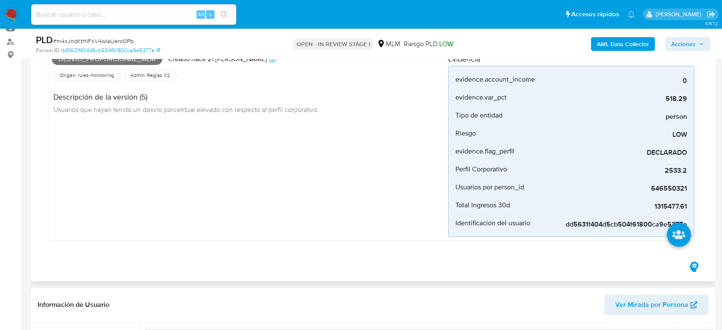
scroll to position [47, 0]
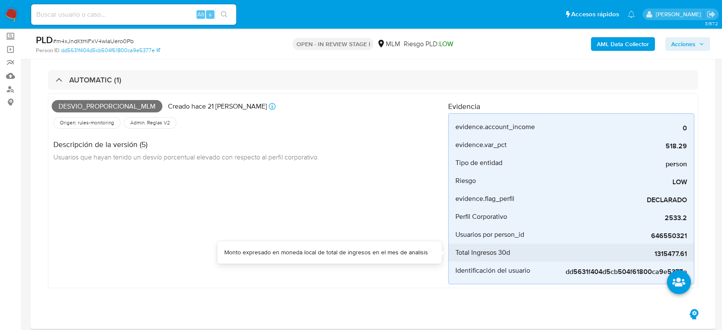
click at [669, 251] on span "1315477.61" at bounding box center [623, 254] width 128 height 9
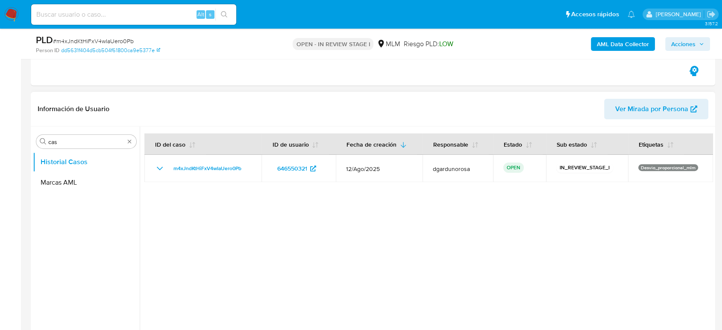
scroll to position [285, 0]
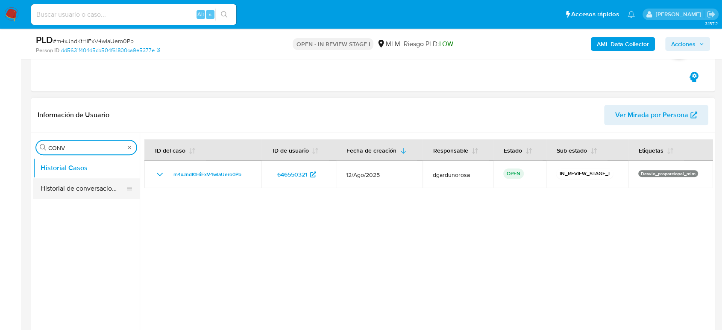
type input "CONV"
click at [94, 188] on button "Historial de conversaciones" at bounding box center [83, 188] width 100 height 21
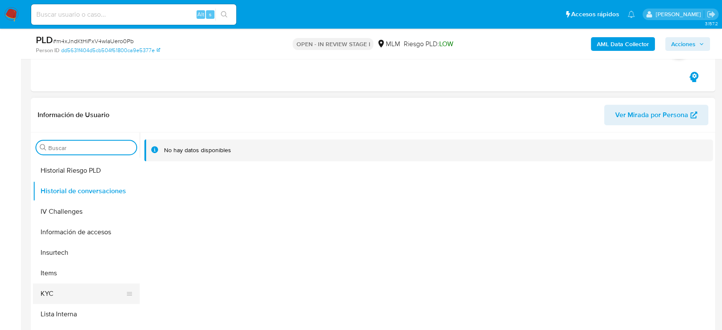
click at [46, 291] on button "KYC" at bounding box center [83, 293] width 100 height 21
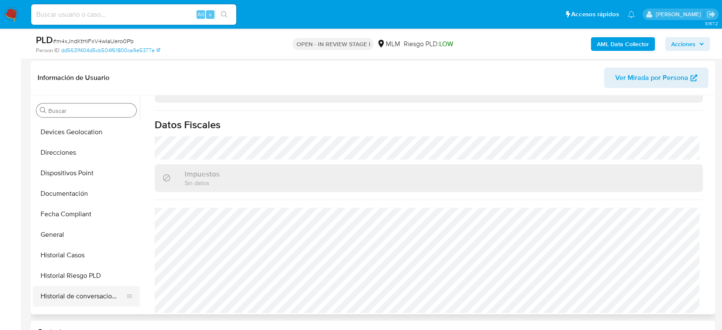
scroll to position [95, 0]
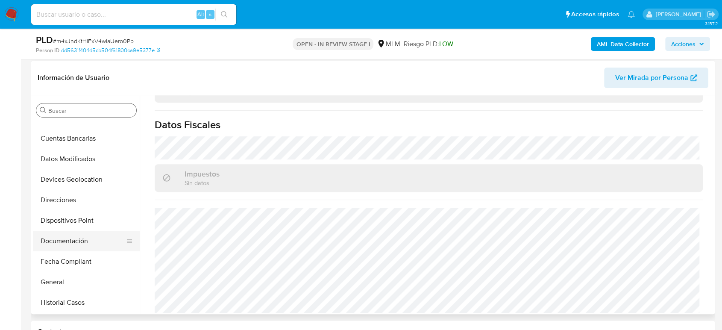
click at [71, 238] on button "Documentación" at bounding box center [83, 241] width 100 height 21
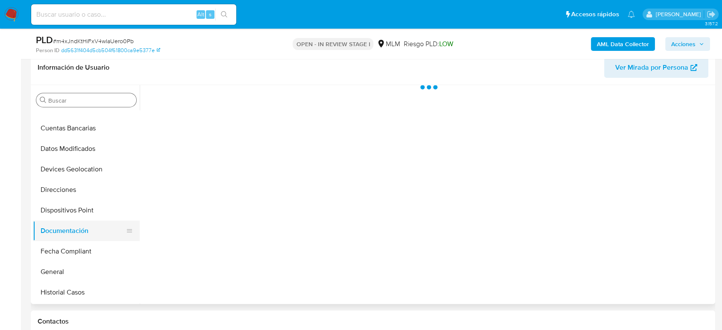
scroll to position [0, 0]
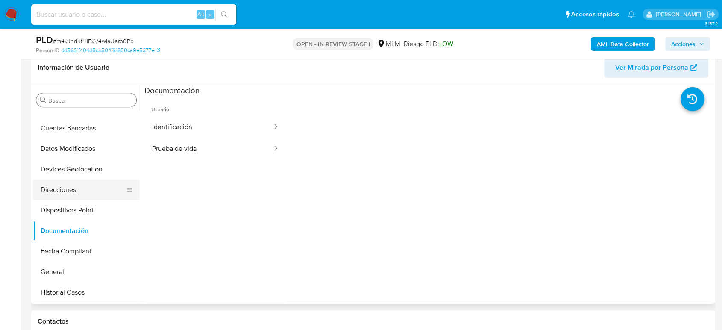
click at [73, 188] on button "Direcciones" at bounding box center [83, 189] width 100 height 21
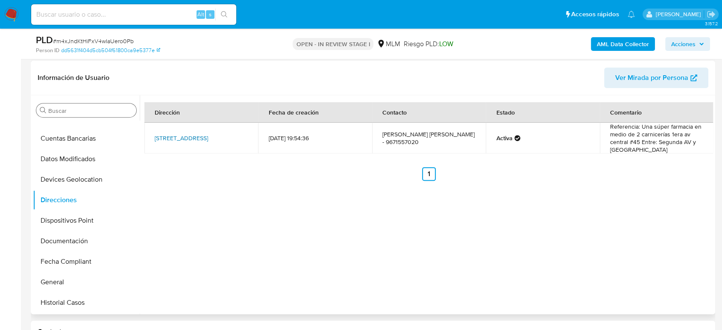
click at [204, 134] on link "[STREET_ADDRESS]" at bounding box center [181, 138] width 53 height 9
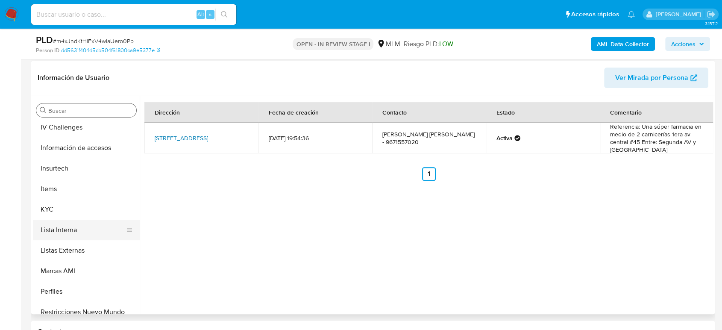
scroll to position [332, 0]
click at [65, 208] on button "KYC" at bounding box center [83, 209] width 100 height 21
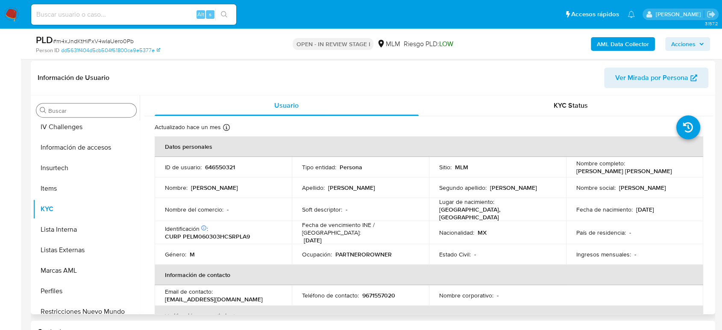
click at [389, 291] on p "9671557020" at bounding box center [378, 295] width 33 height 8
click at [389, 292] on p "9671557020" at bounding box center [378, 295] width 33 height 8
click at [385, 291] on p "9671557020" at bounding box center [378, 295] width 33 height 8
copy p "9671557020"
